Goal: Transaction & Acquisition: Purchase product/service

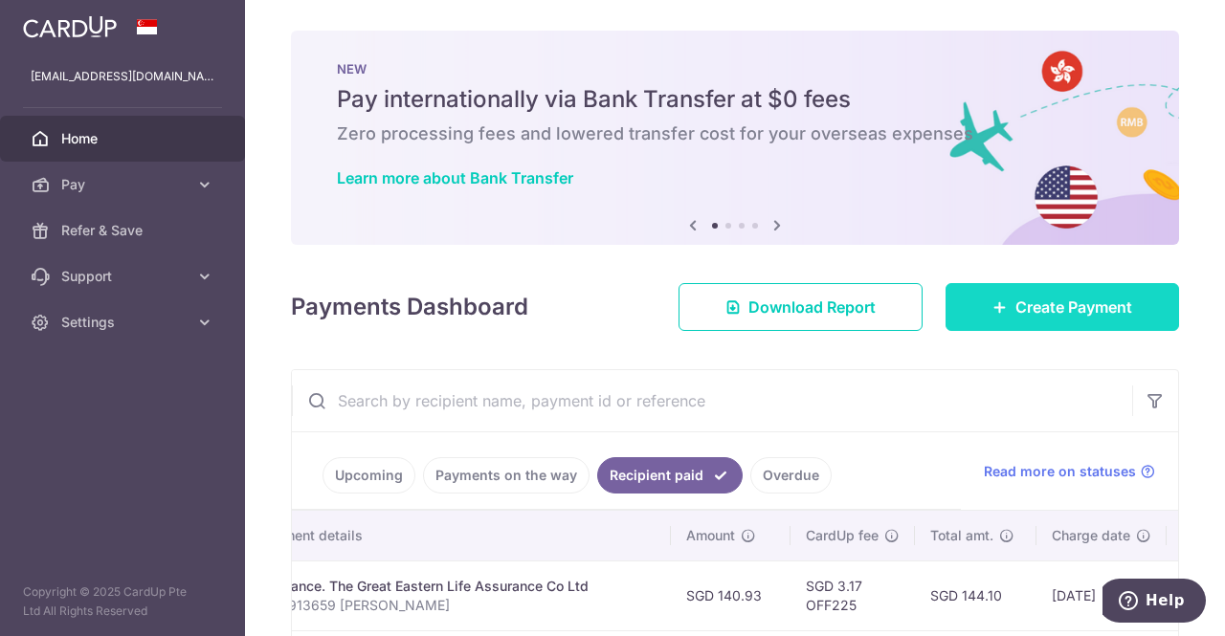
click at [1041, 325] on link "Create Payment" at bounding box center [1061, 307] width 233 height 48
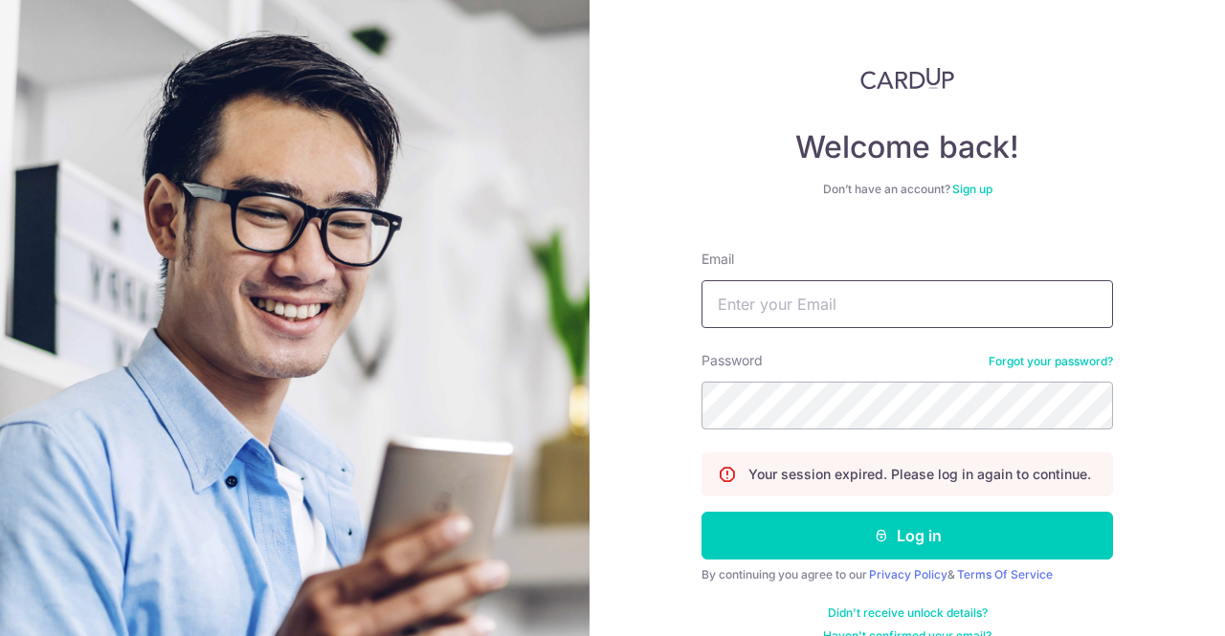
click at [780, 289] on input "Email" at bounding box center [906, 304] width 411 height 48
type input "[EMAIL_ADDRESS][DOMAIN_NAME]"
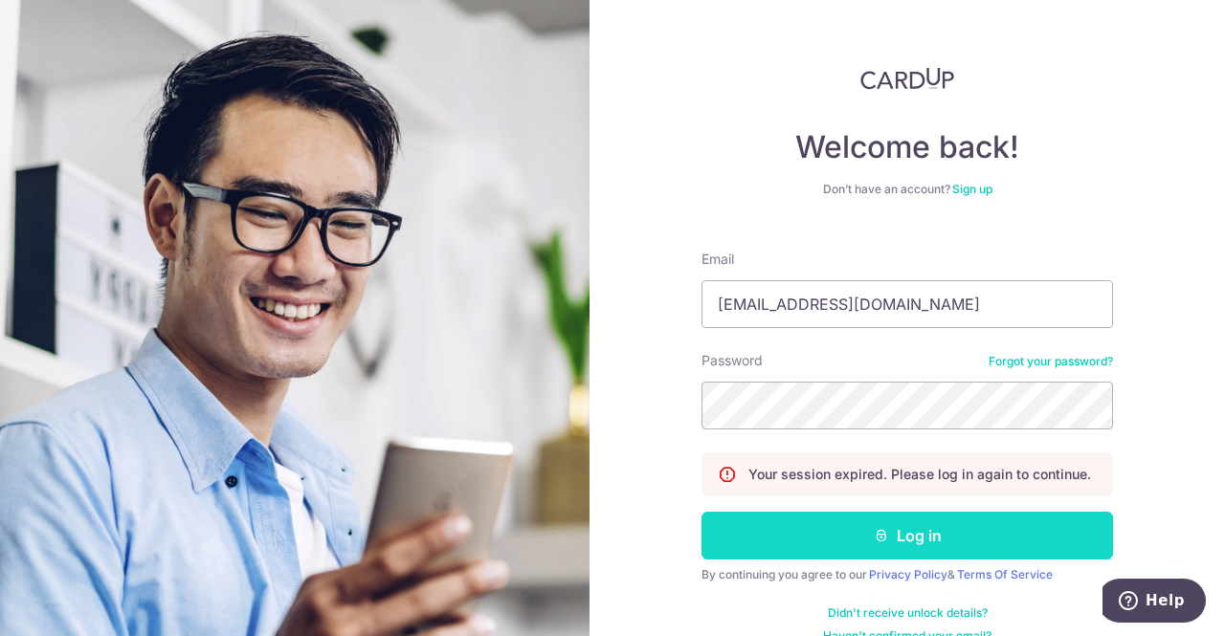
click at [923, 540] on button "Log in" at bounding box center [906, 536] width 411 height 48
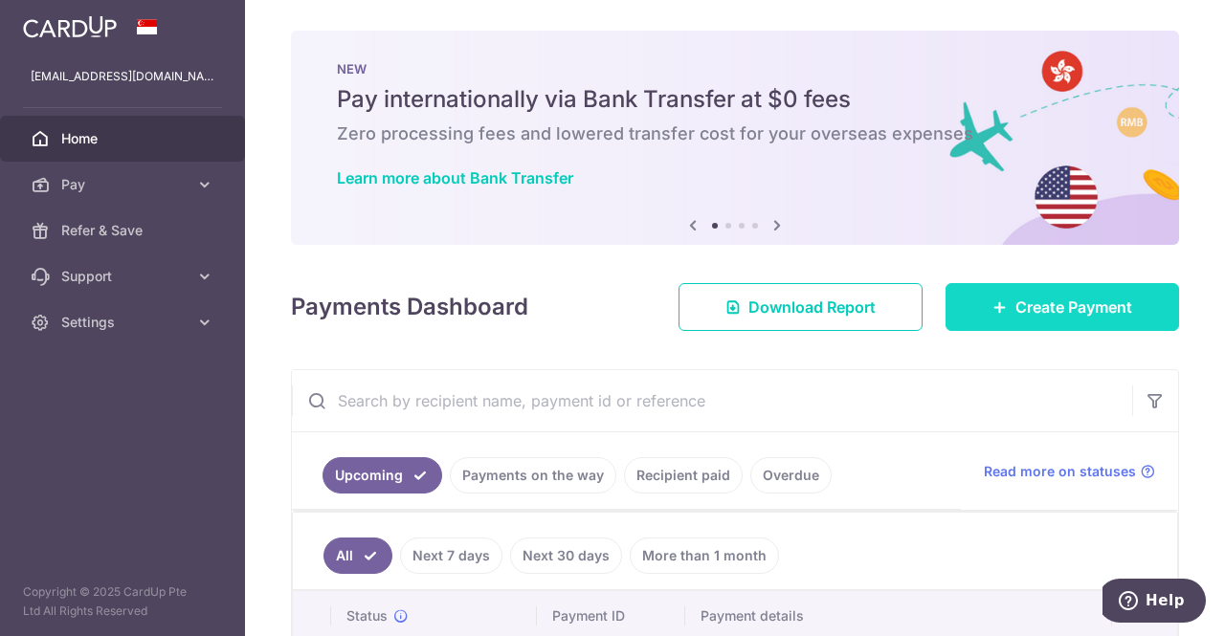
click at [1091, 306] on span "Create Payment" at bounding box center [1073, 307] width 117 height 23
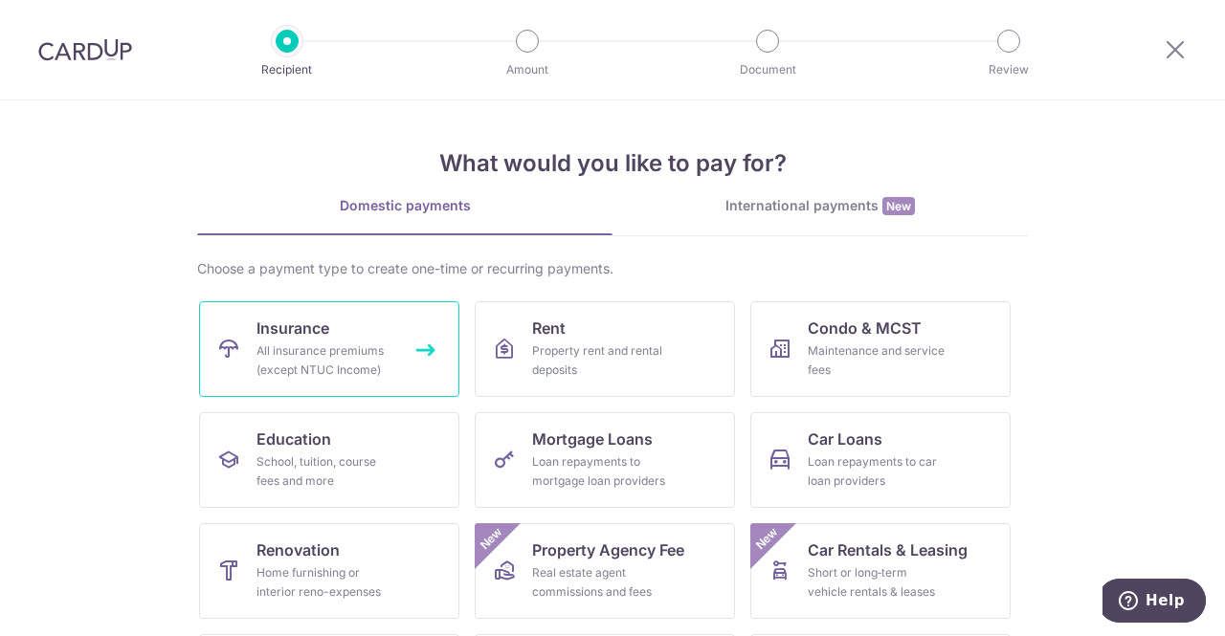
click at [353, 328] on link "Insurance All insurance premiums (except NTUC Income)" at bounding box center [329, 349] width 260 height 96
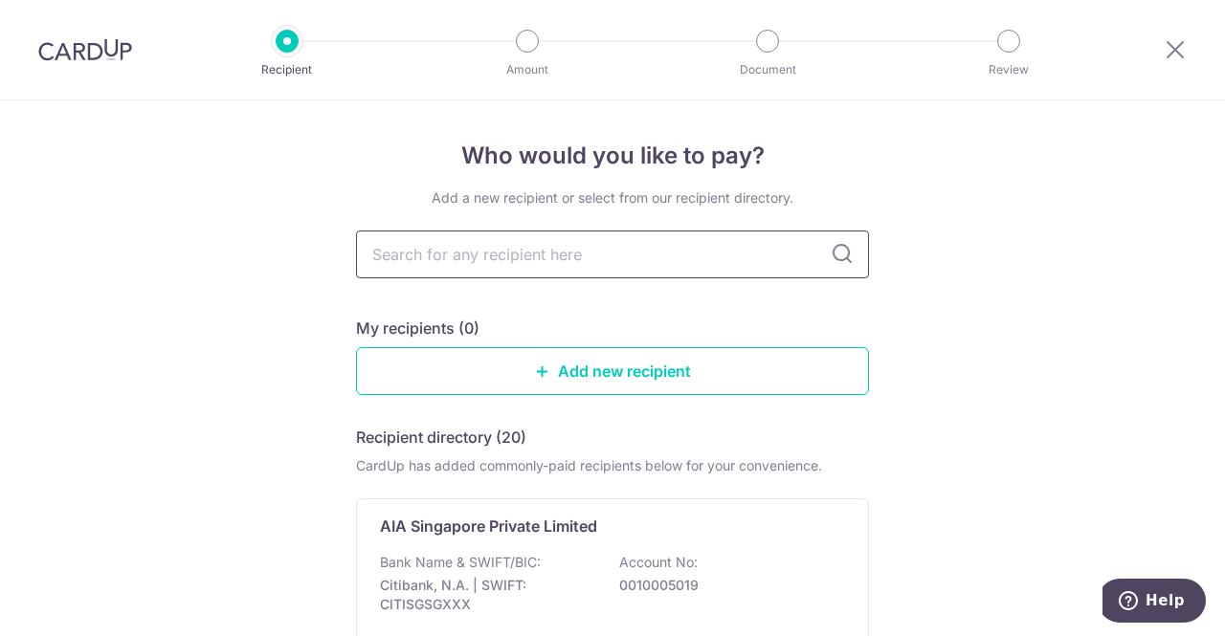
click at [462, 261] on input "text" at bounding box center [612, 255] width 513 height 48
type input "great"
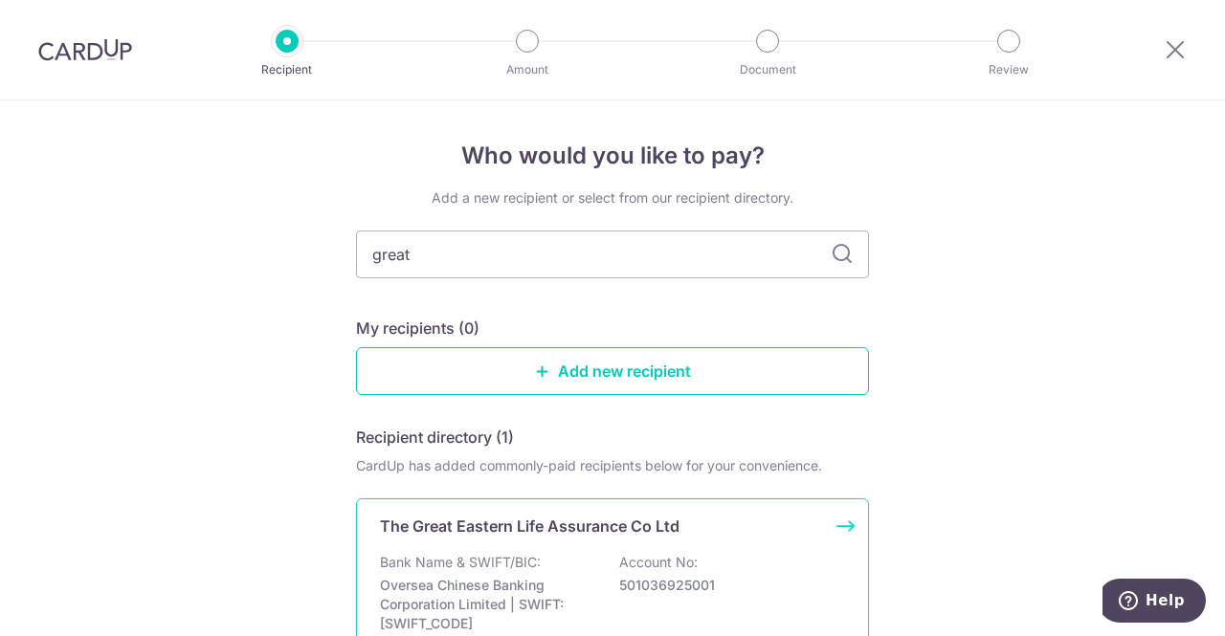
click at [497, 549] on div "The Great Eastern Life Assurance Co Ltd Bank Name & SWIFT/BIC: Oversea Chinese …" at bounding box center [612, 592] width 513 height 187
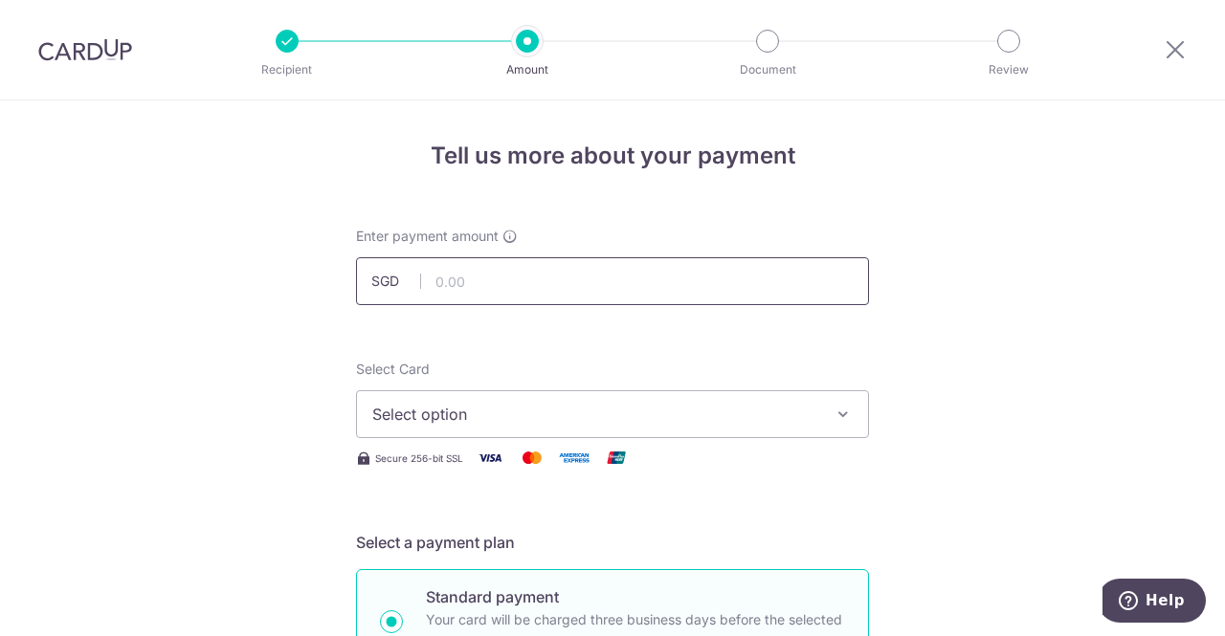
click at [482, 275] on input "text" at bounding box center [612, 281] width 513 height 48
type input "2,127.00"
click at [489, 416] on span "Select option" at bounding box center [595, 414] width 446 height 23
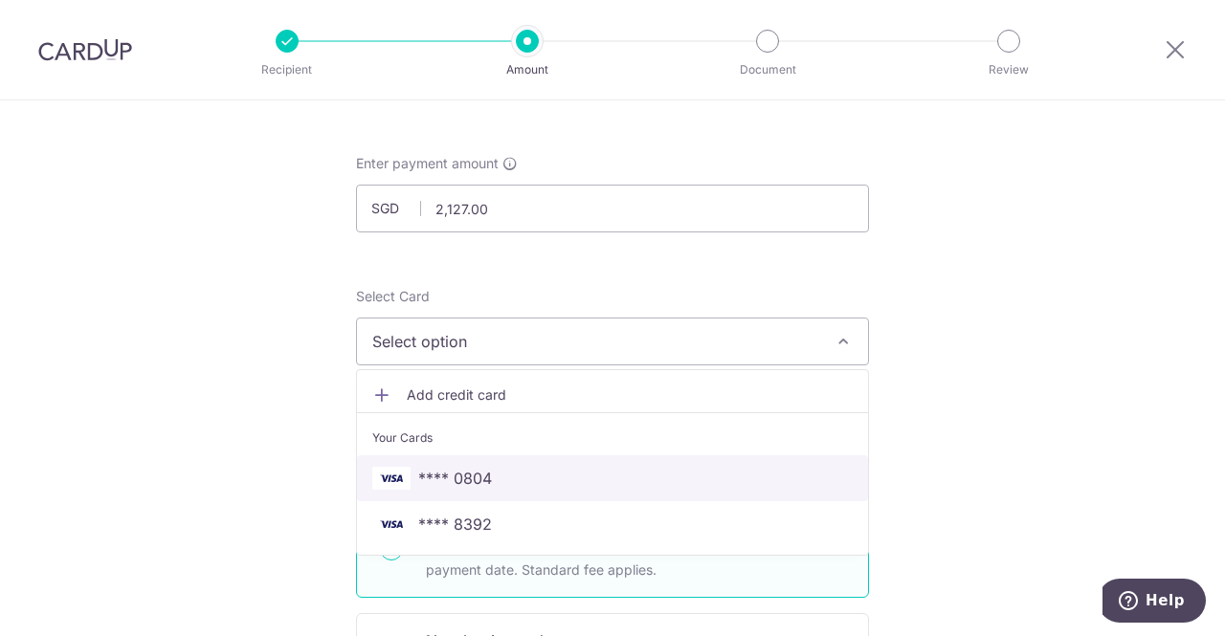
scroll to position [96, 0]
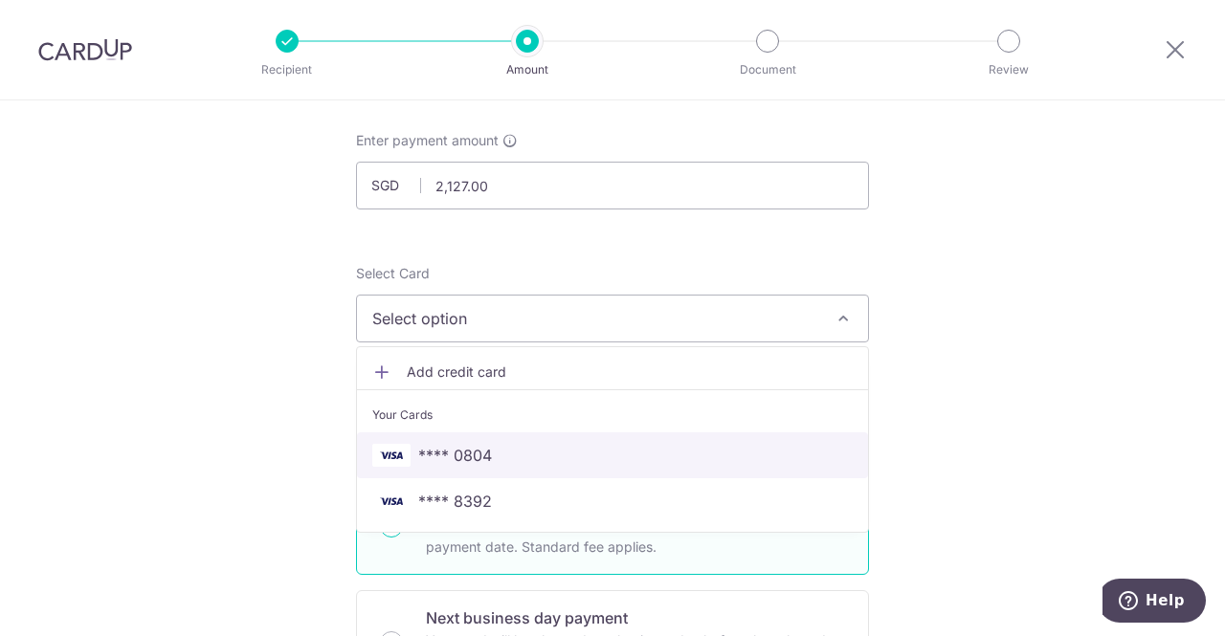
click at [466, 455] on span "**** 0804" at bounding box center [455, 455] width 74 height 23
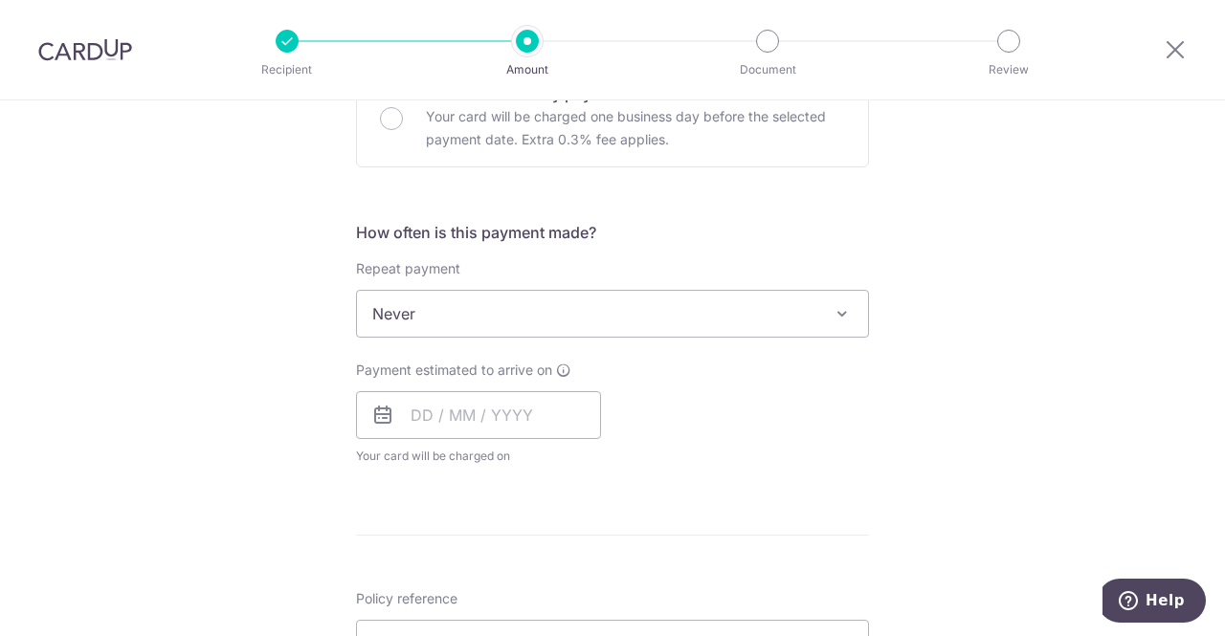
scroll to position [670, 0]
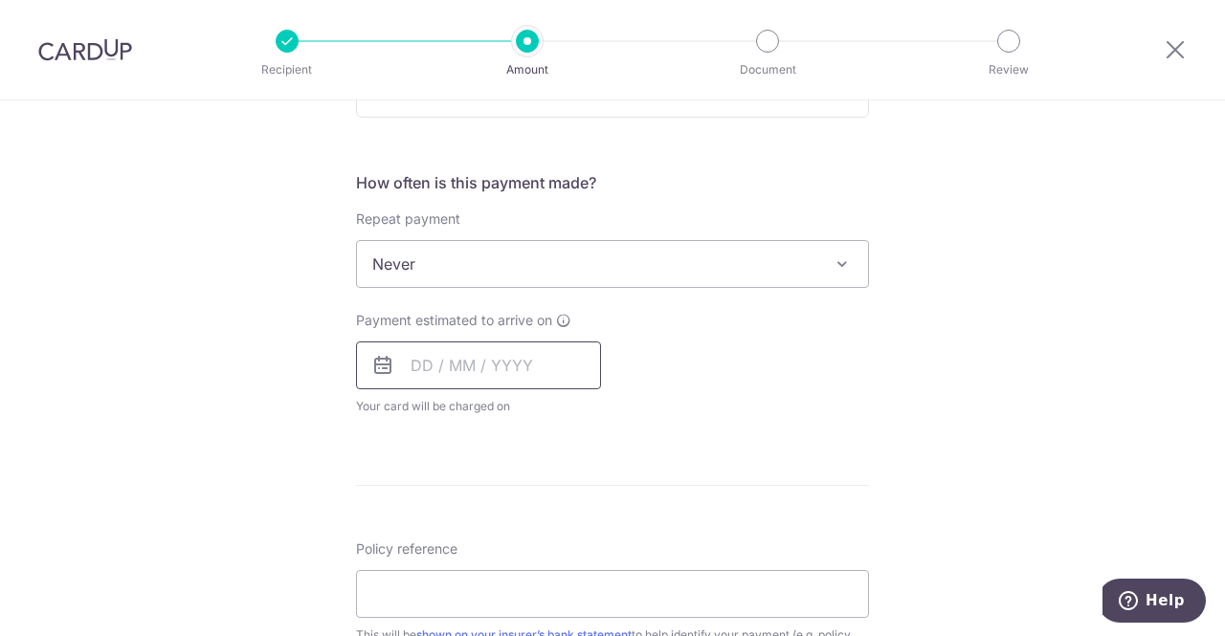
click at [441, 359] on input "text" at bounding box center [478, 366] width 245 height 48
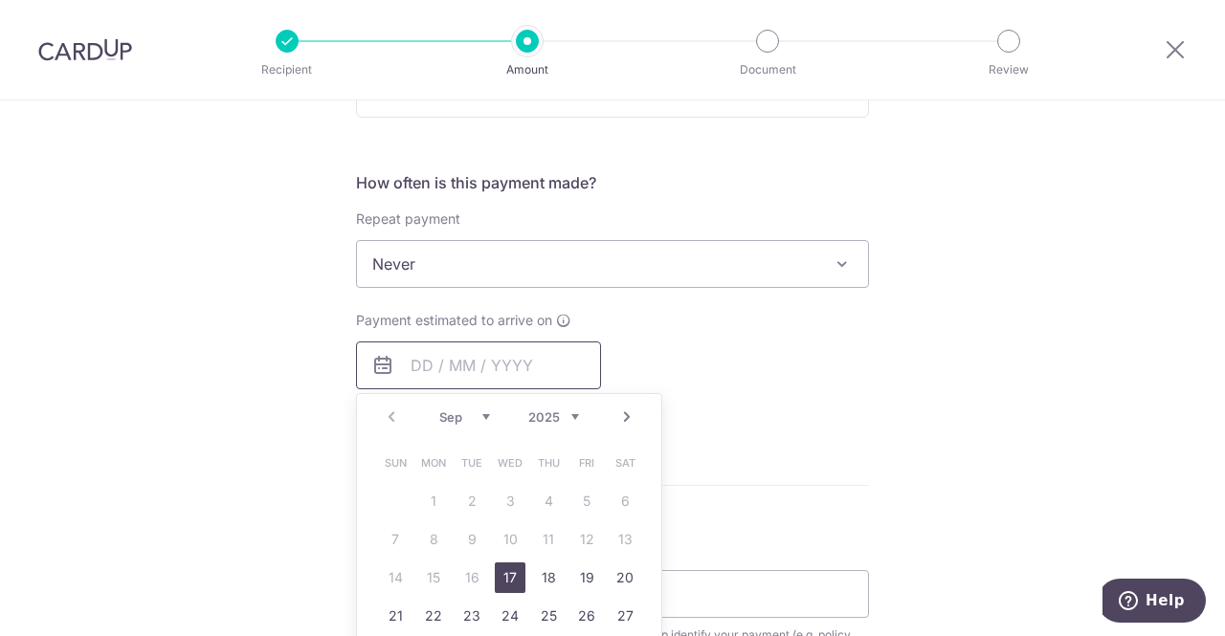
scroll to position [765, 0]
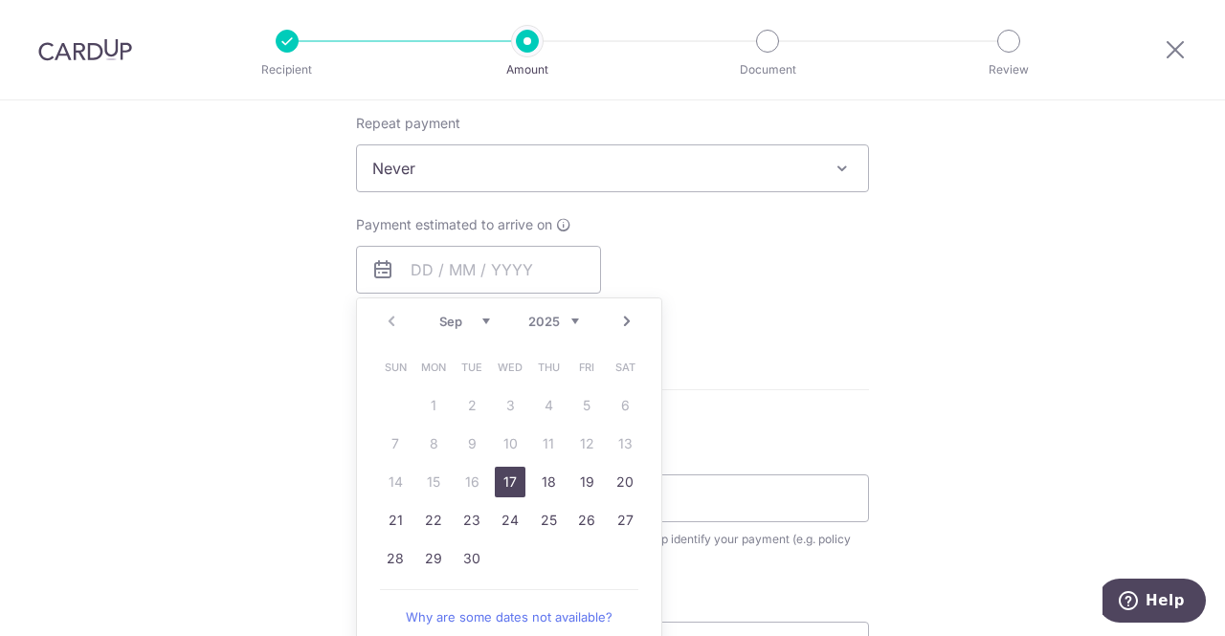
drag, startPoint x: 498, startPoint y: 480, endPoint x: 707, endPoint y: 432, distance: 215.2
click at [498, 480] on link "17" at bounding box center [510, 482] width 31 height 31
type input "[DATE]"
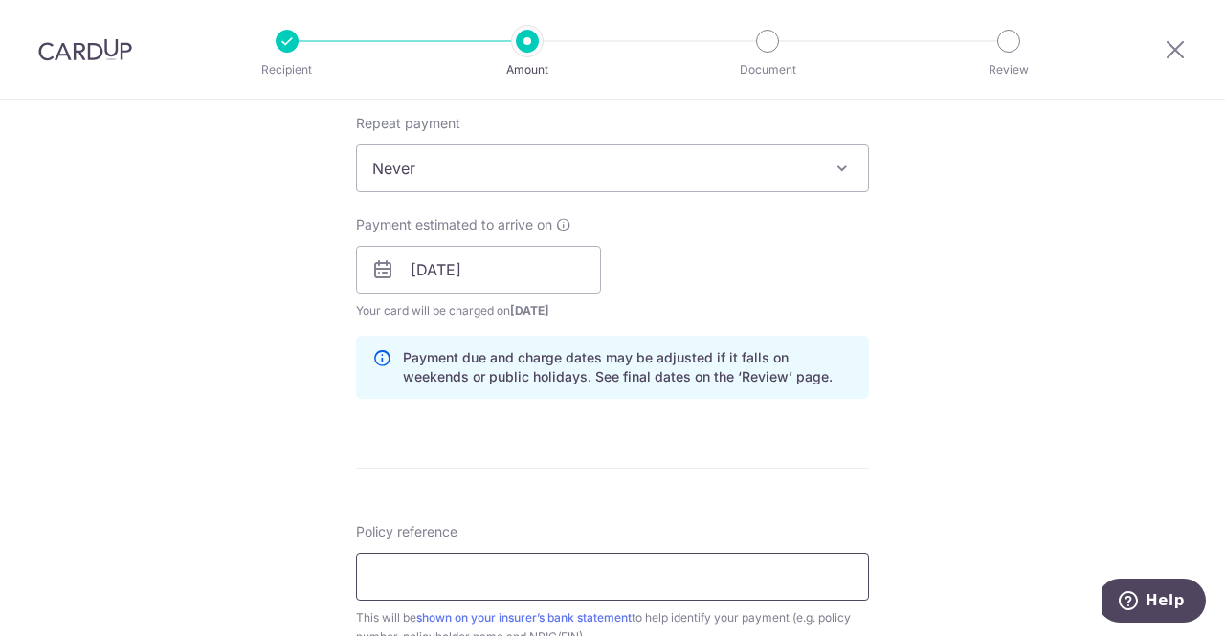
click at [512, 566] on input "Policy reference" at bounding box center [612, 577] width 513 height 48
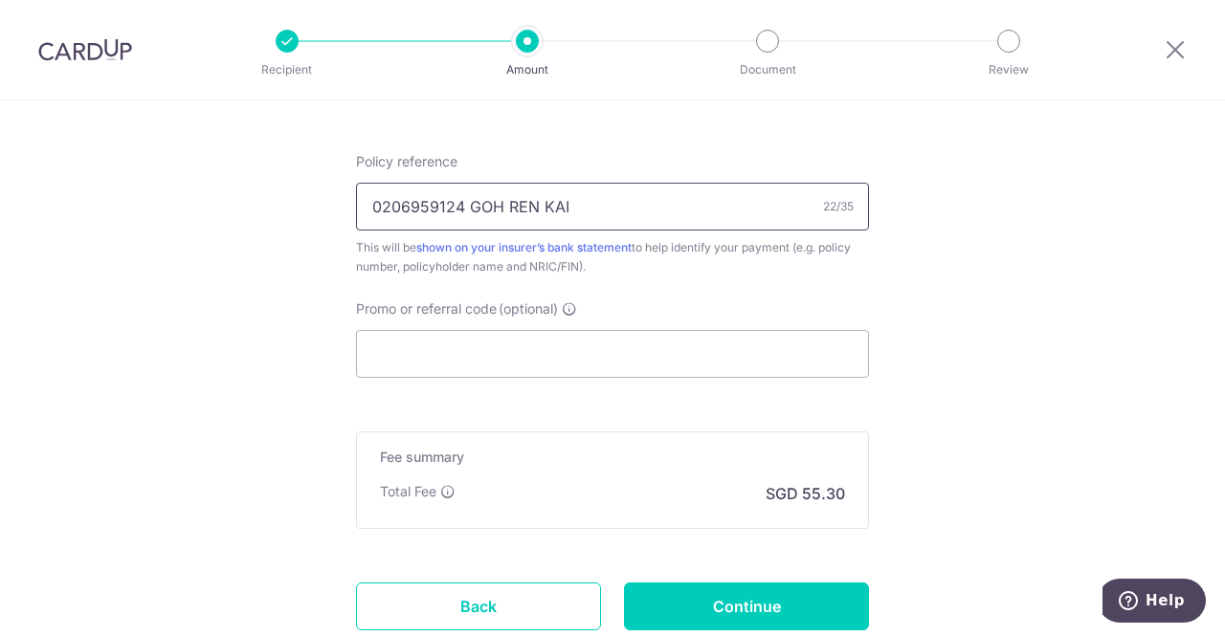
scroll to position [1148, 0]
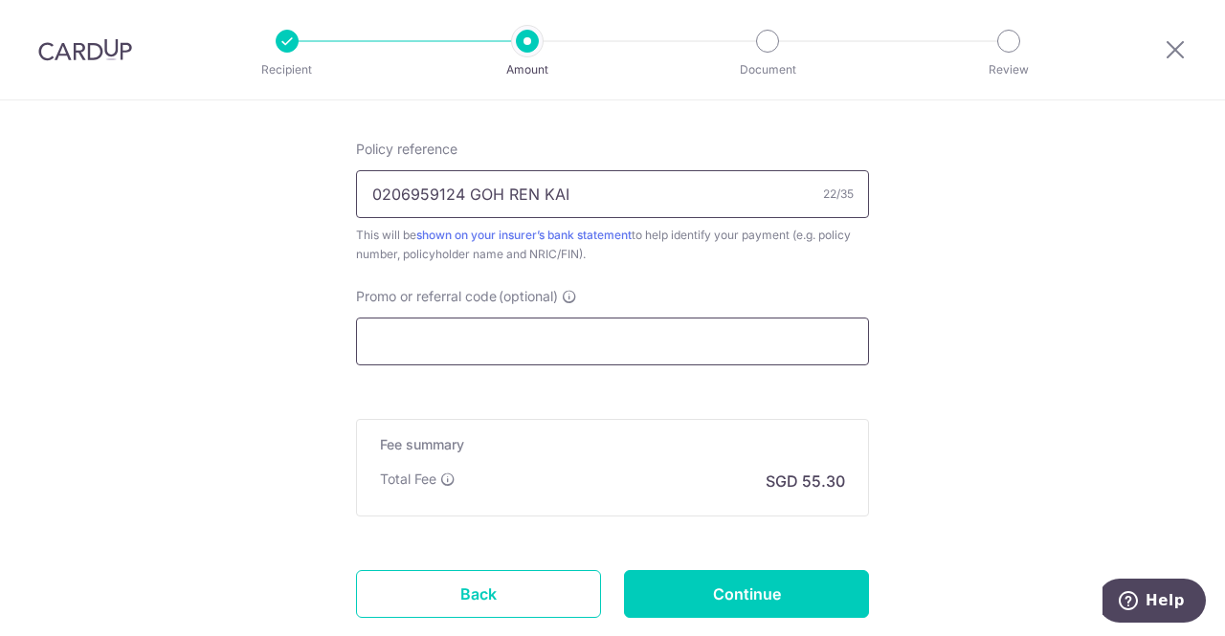
type input "0206959124 GOH REN KAI"
click at [501, 346] on input "Promo or referral code (optional)" at bounding box center [612, 342] width 513 height 48
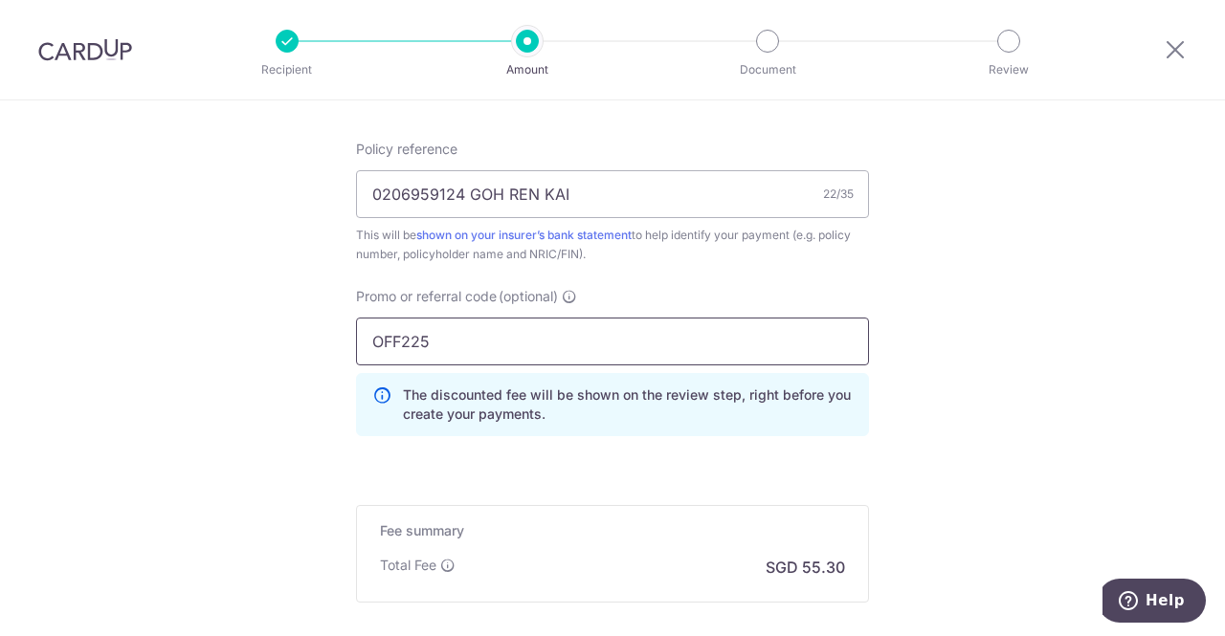
type input "OFF225"
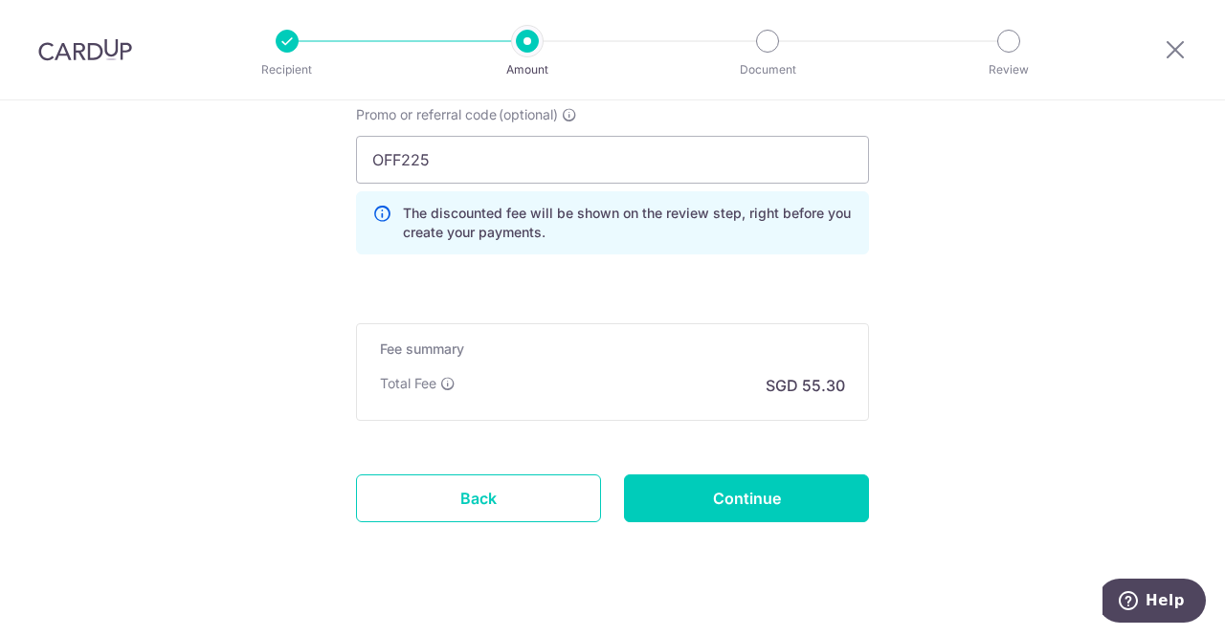
scroll to position [1360, 0]
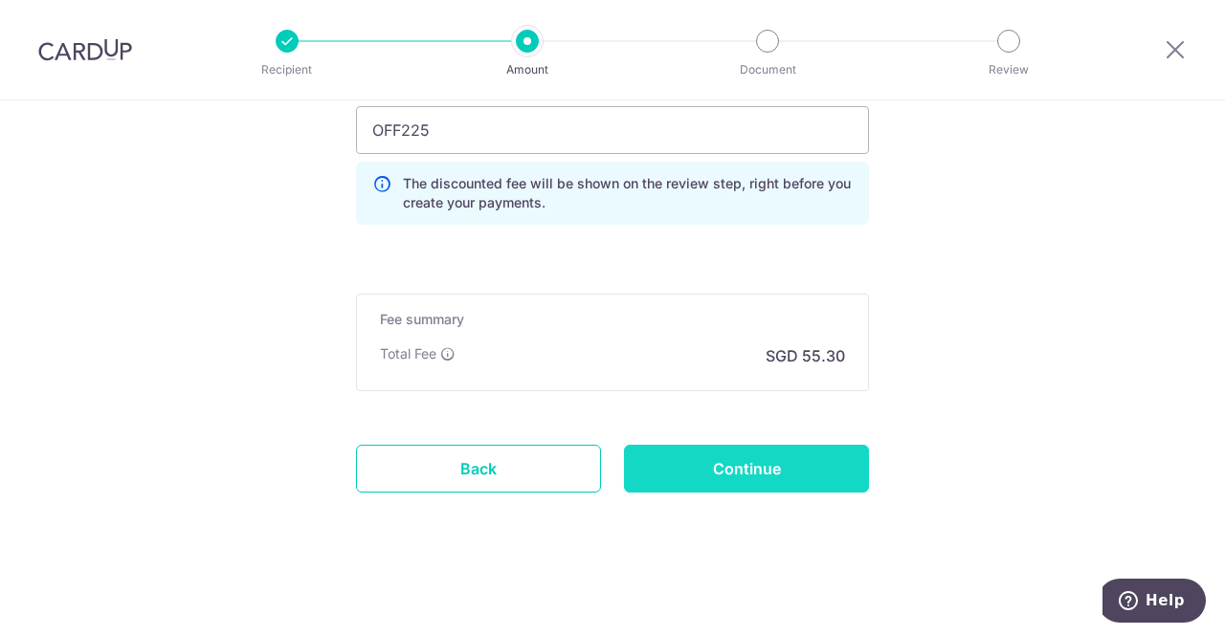
click at [761, 473] on input "Continue" at bounding box center [746, 469] width 245 height 48
type input "Create Schedule"
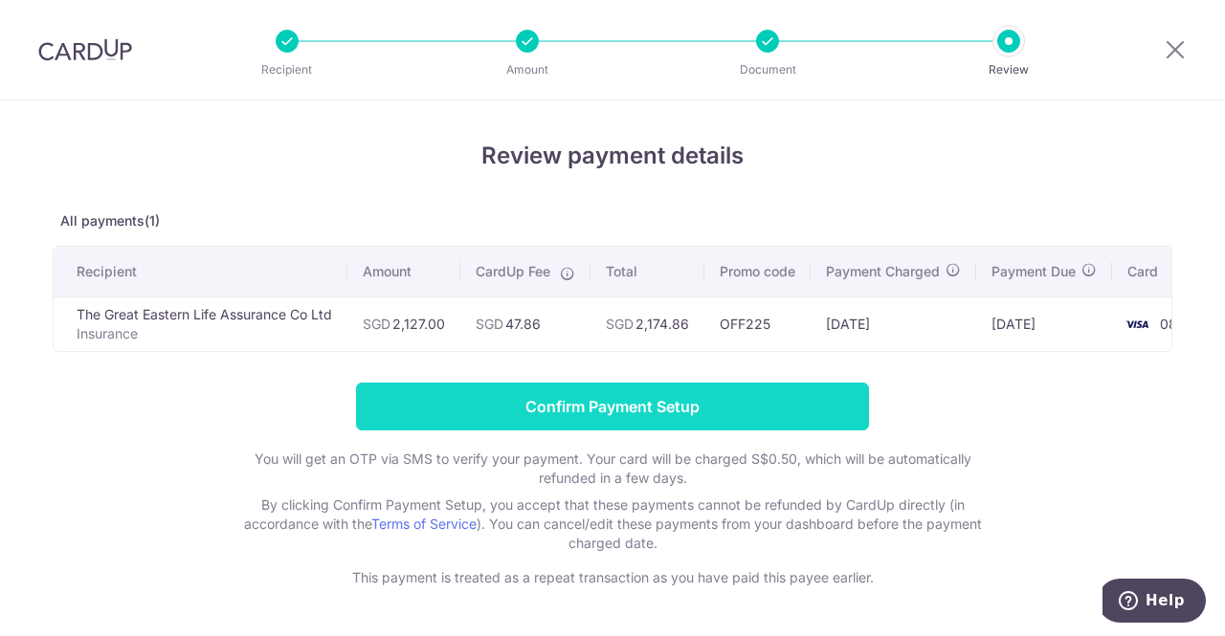
click at [825, 422] on input "Confirm Payment Setup" at bounding box center [612, 407] width 513 height 48
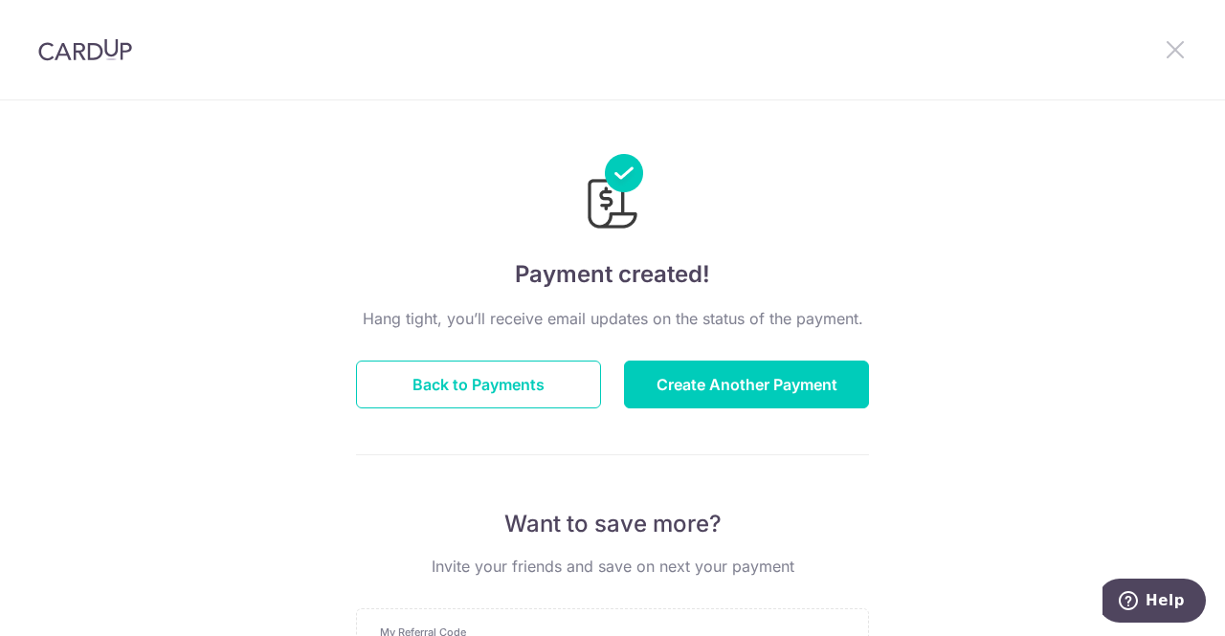
click at [1174, 57] on icon at bounding box center [1175, 49] width 23 height 24
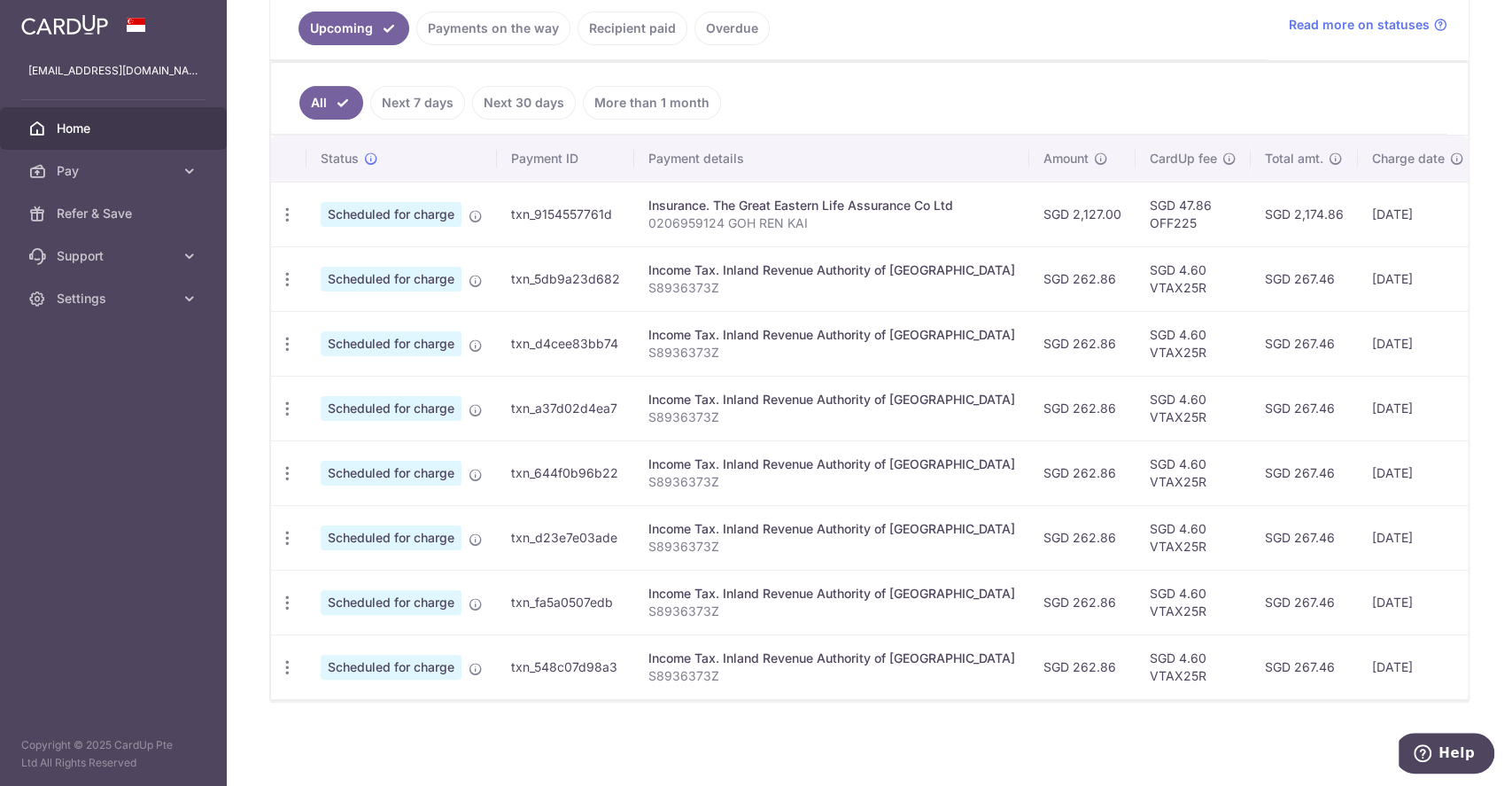
scroll to position [180, 0]
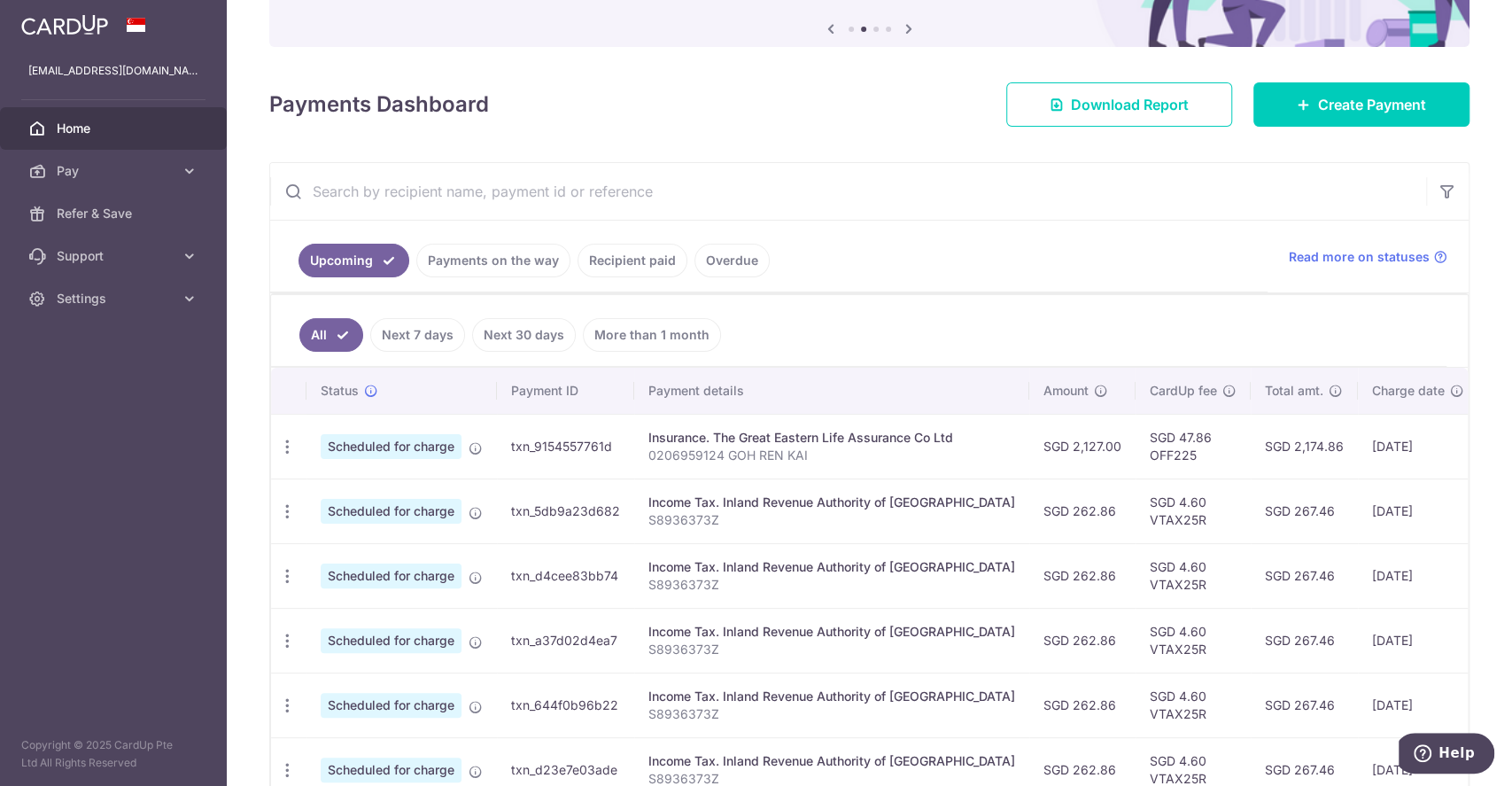
click at [599, 248] on link "Recipient paid" at bounding box center [632, 260] width 110 height 33
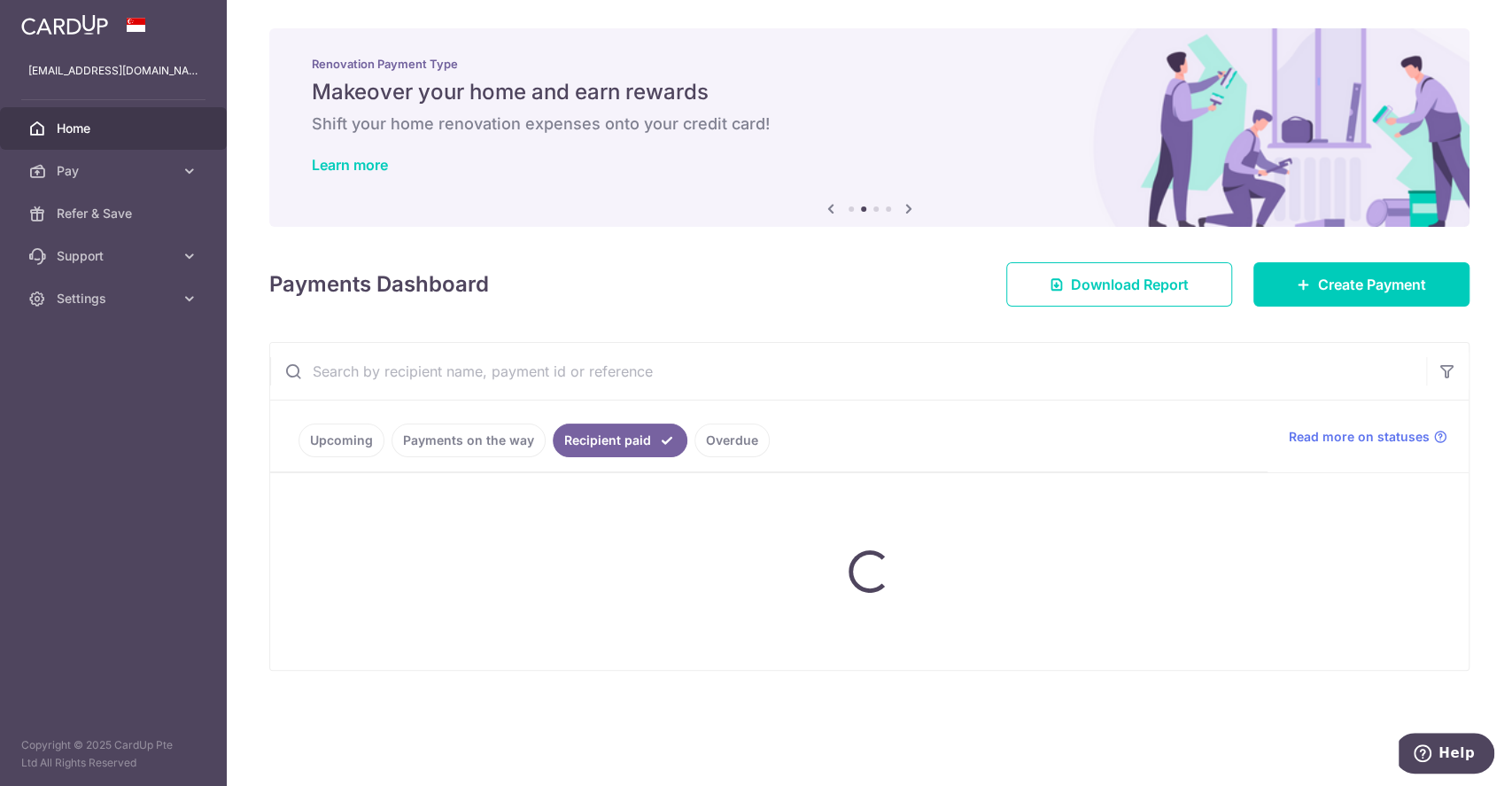
scroll to position [0, 0]
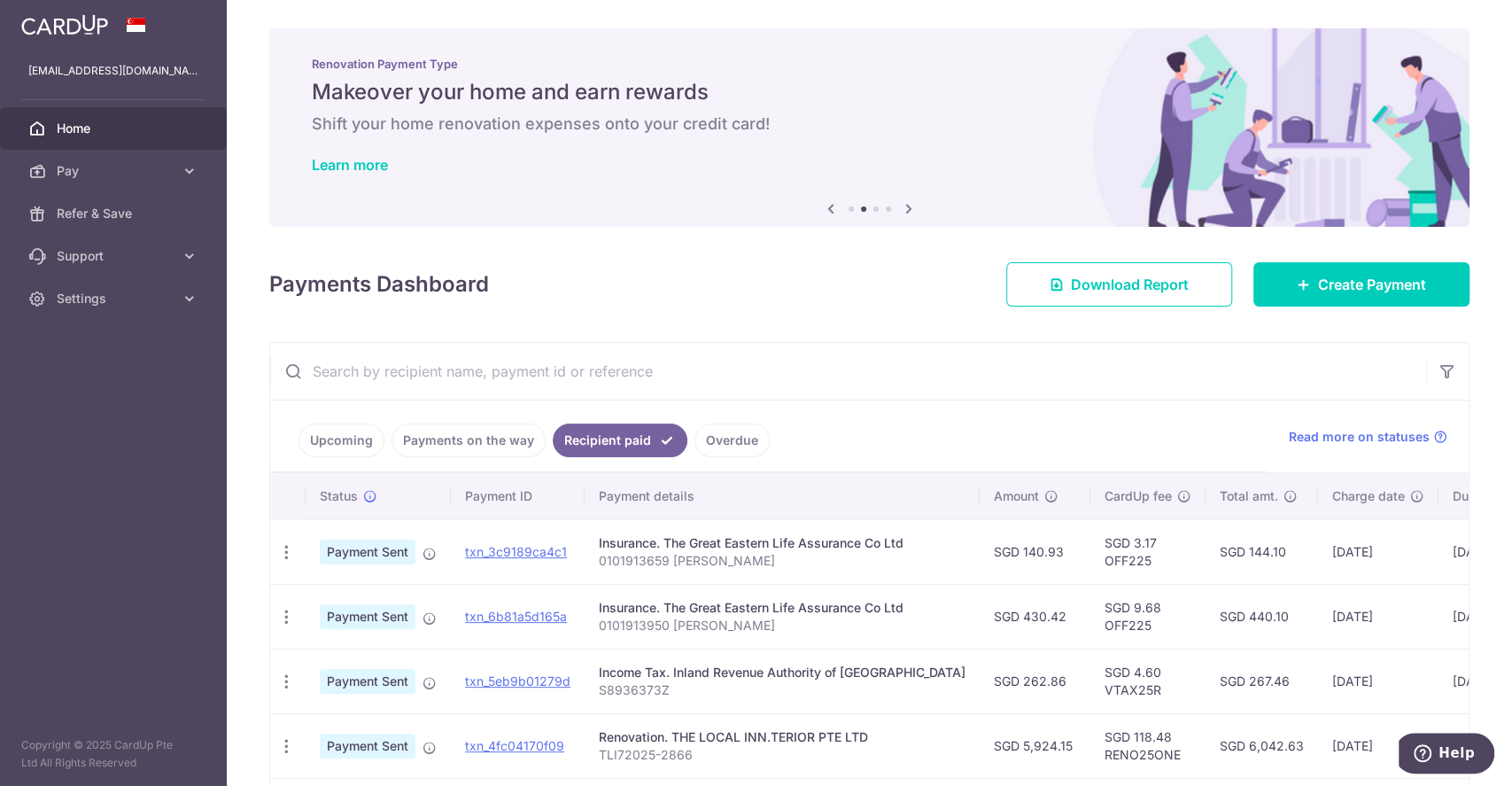
click at [485, 427] on link "Payments on the way" at bounding box center [469, 440] width 154 height 33
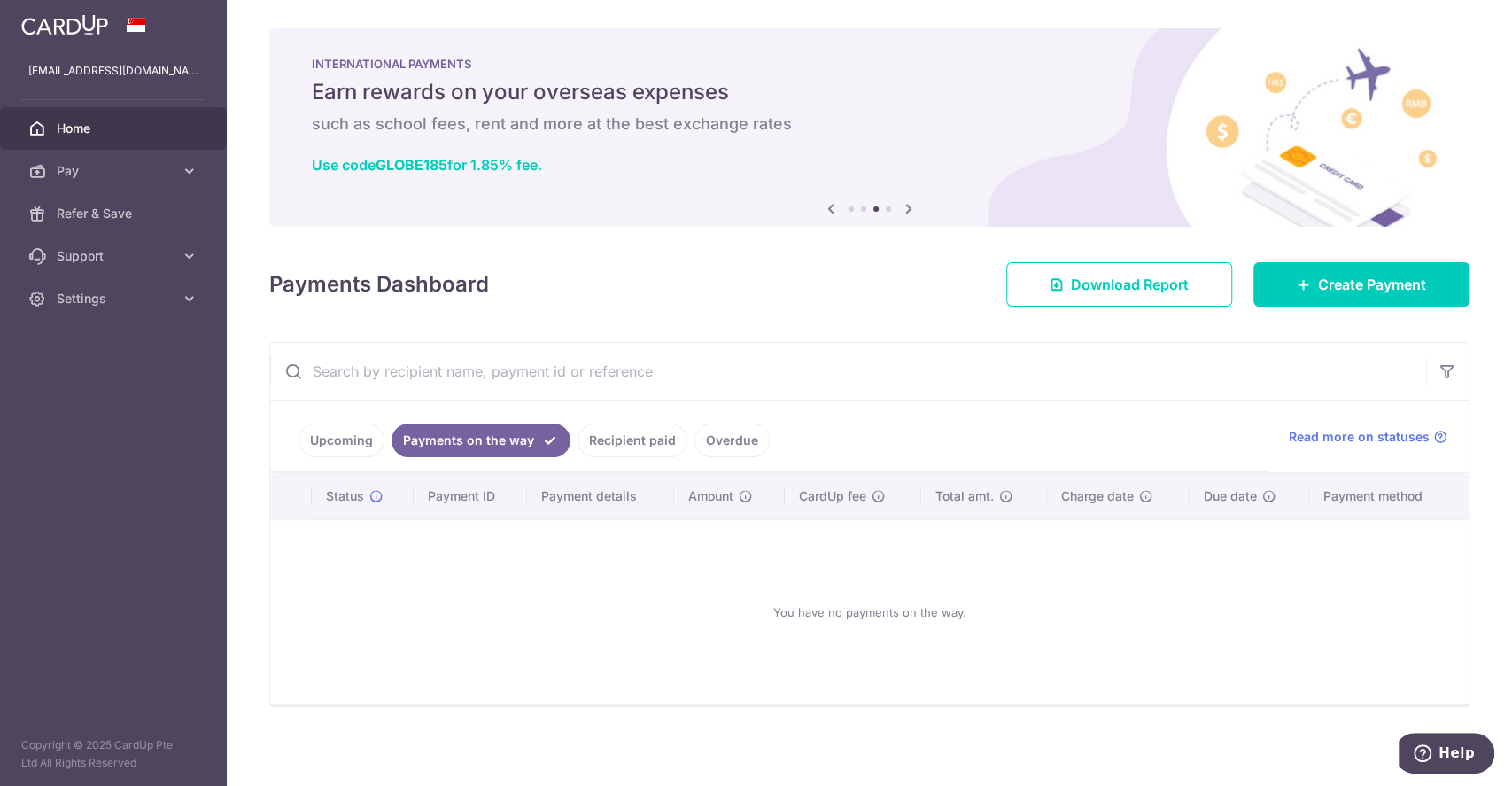
click at [609, 429] on link "Recipient paid" at bounding box center [632, 440] width 110 height 33
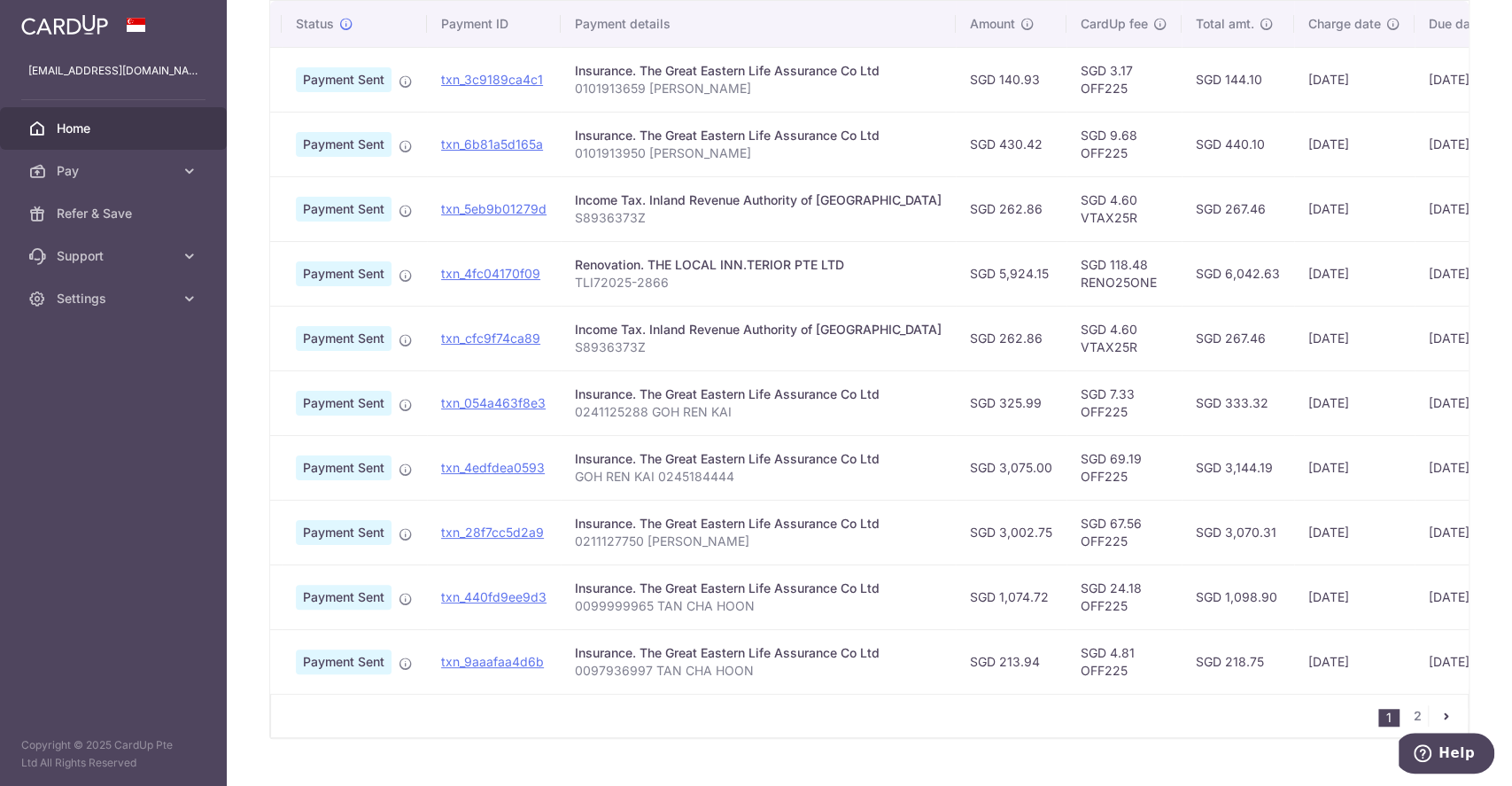
scroll to position [0, 47]
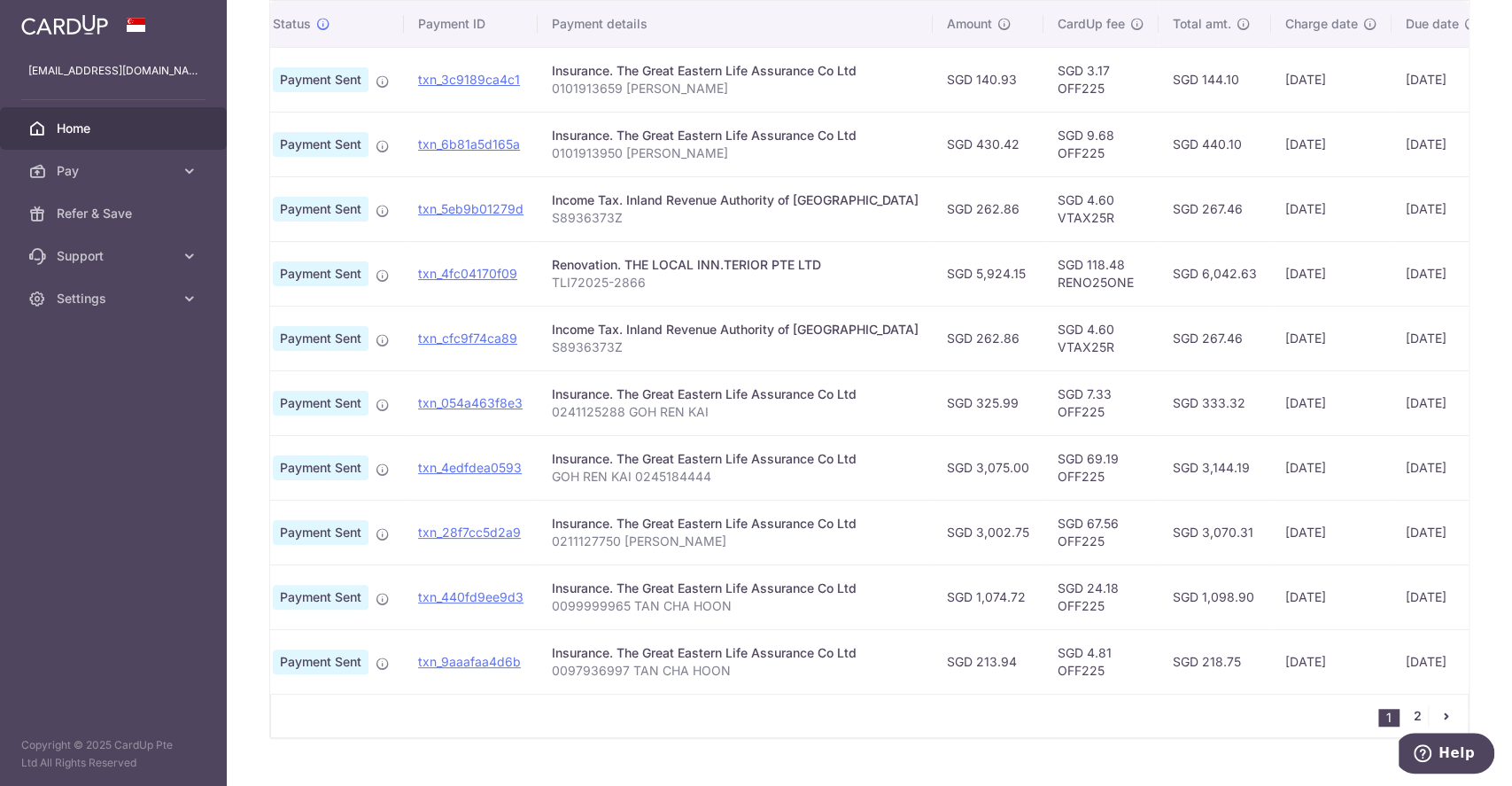
click at [1133, 588] on link "2" at bounding box center [1417, 716] width 21 height 21
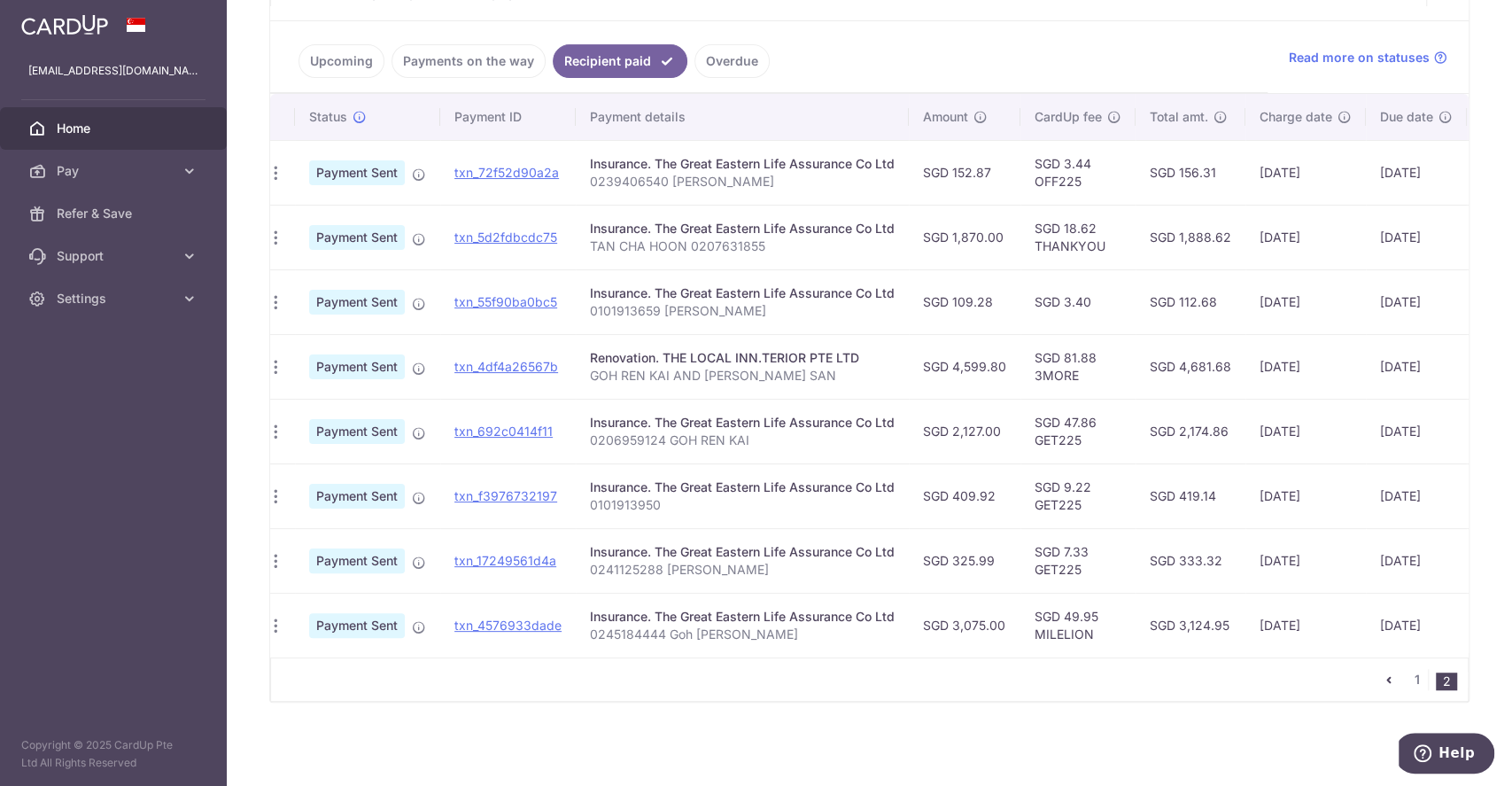
scroll to position [0, 0]
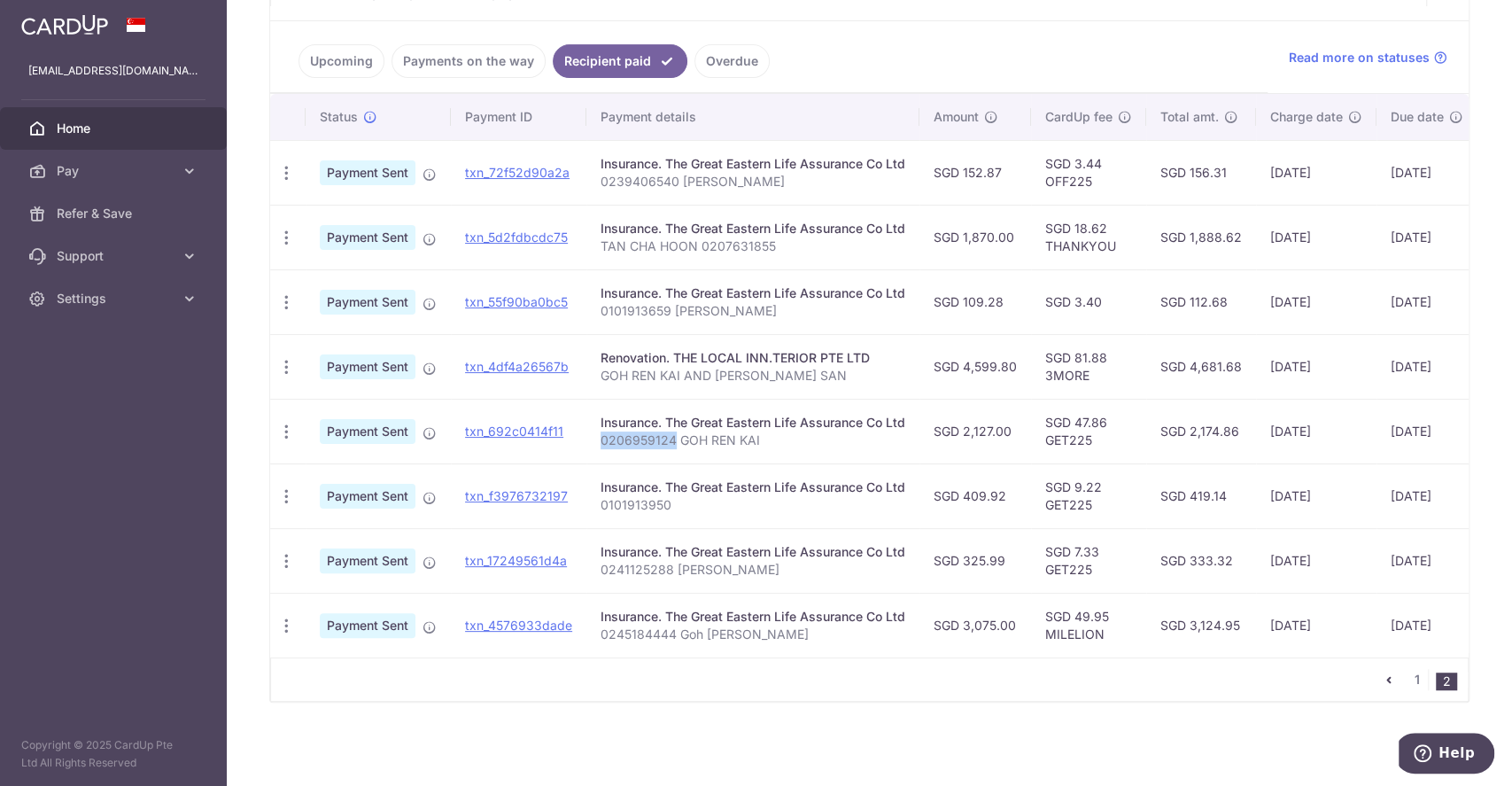
drag, startPoint x: 669, startPoint y: 430, endPoint x: 590, endPoint y: 430, distance: 79.0
click at [590, 430] on td "Insurance. The Great Eastern Life Assurance Co Ltd 0206959124 GOH REN KAI" at bounding box center [753, 431] width 333 height 65
copy p "0206959124"
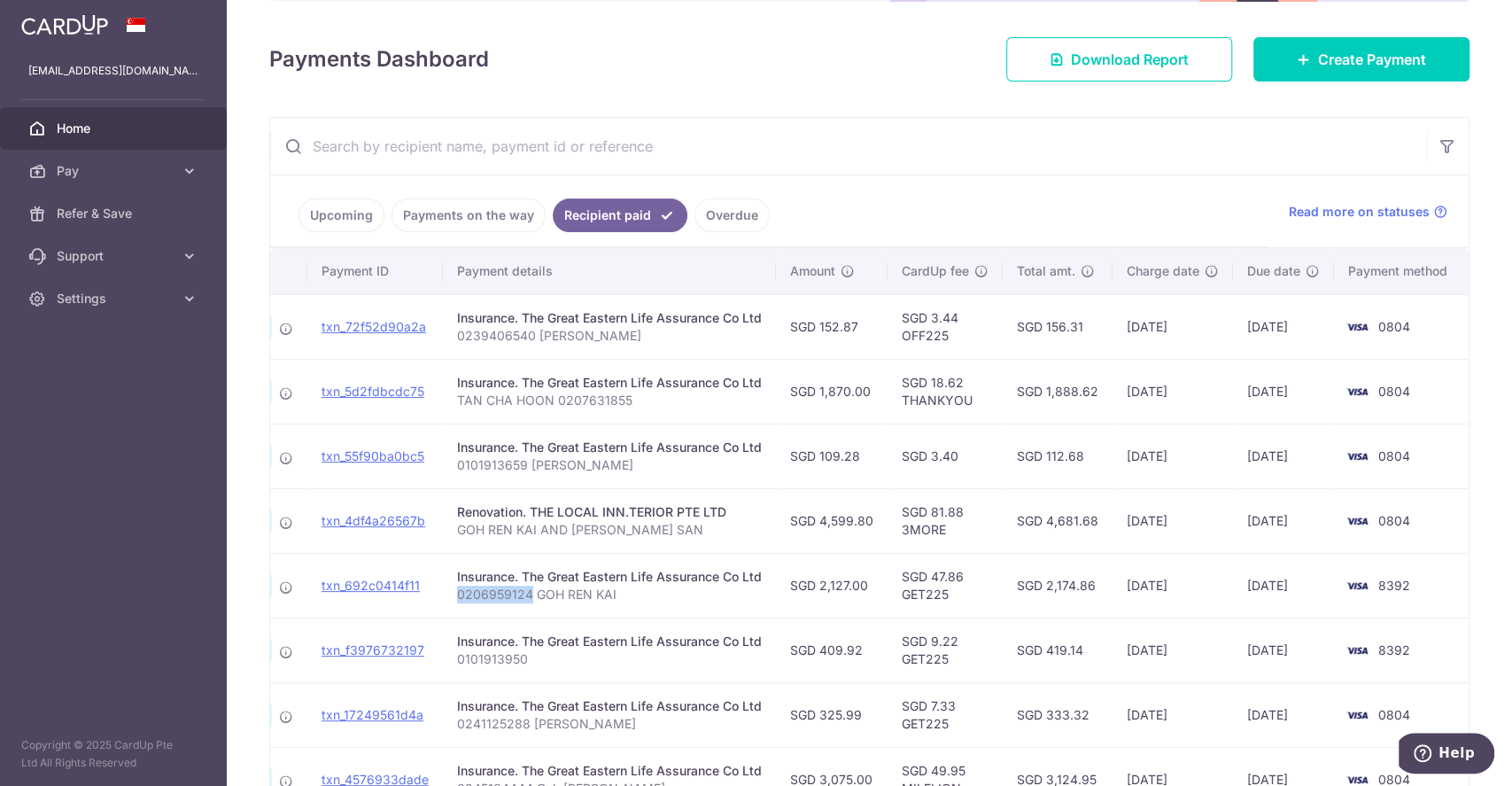
scroll to position [149, 0]
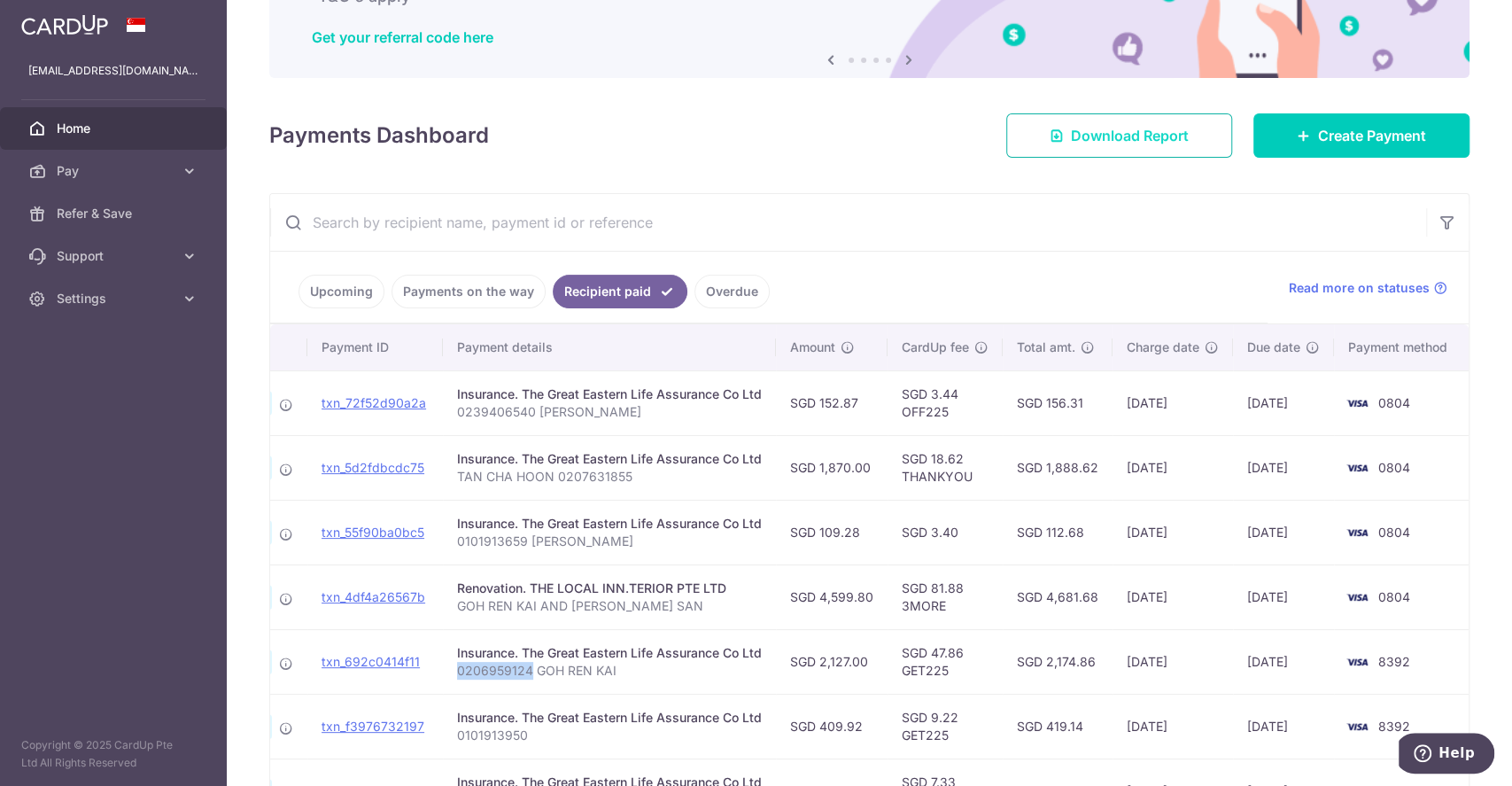
click at [1071, 139] on span "Download Report" at bounding box center [1130, 135] width 118 height 21
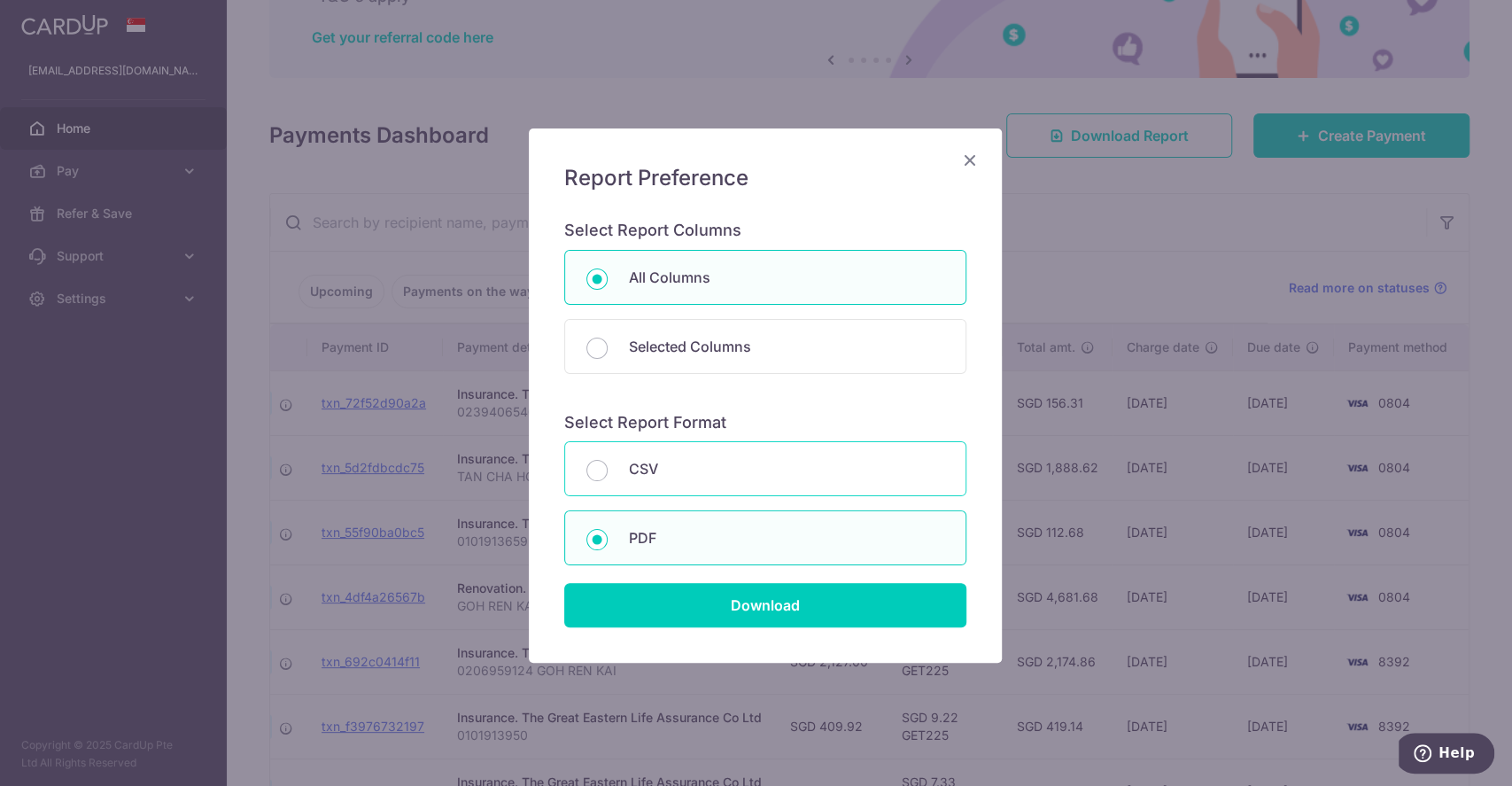
click at [708, 469] on p "CSV" at bounding box center [786, 468] width 316 height 21
click at [607, 469] on input "CSV" at bounding box center [596, 470] width 21 height 21
radio input "true"
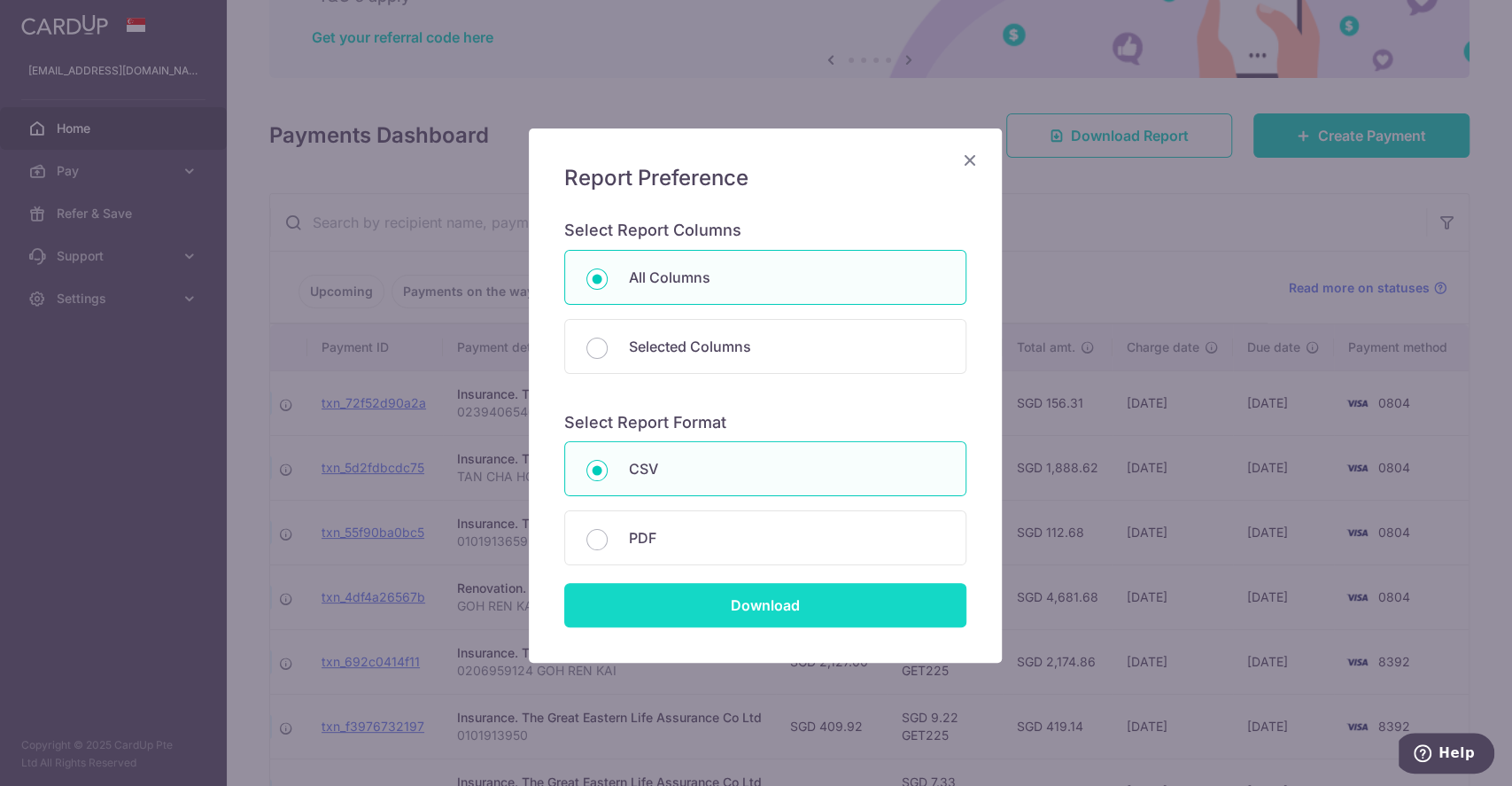
click at [748, 588] on input "Download" at bounding box center [766, 605] width 402 height 44
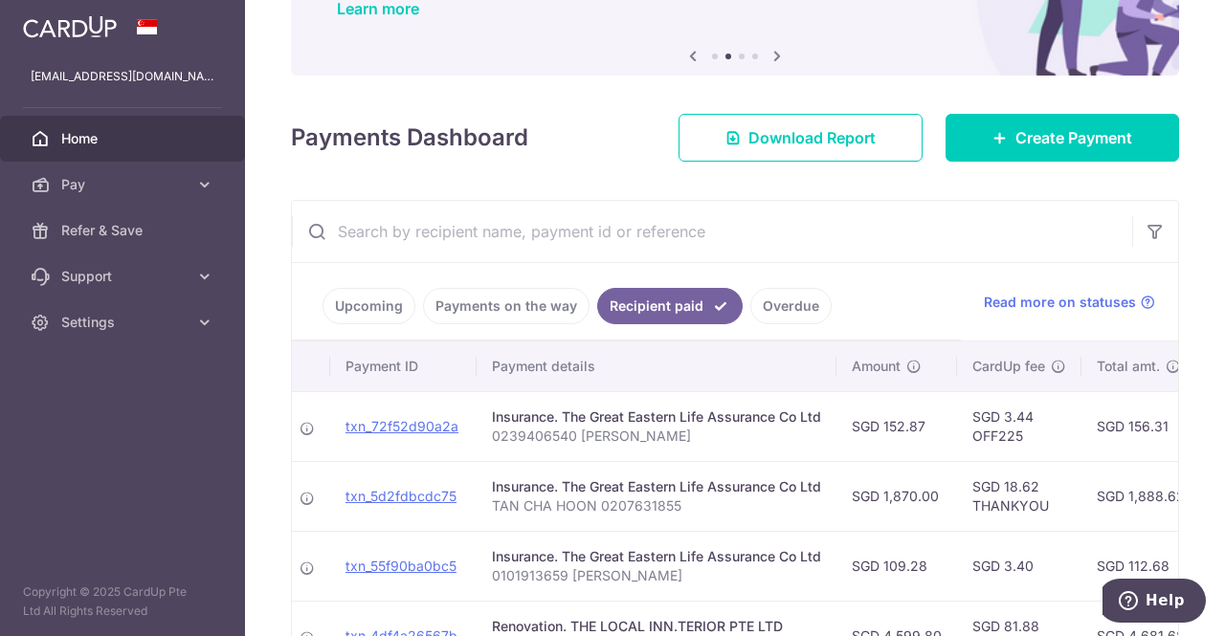
scroll to position [287, 0]
